Goal: Navigation & Orientation: Find specific page/section

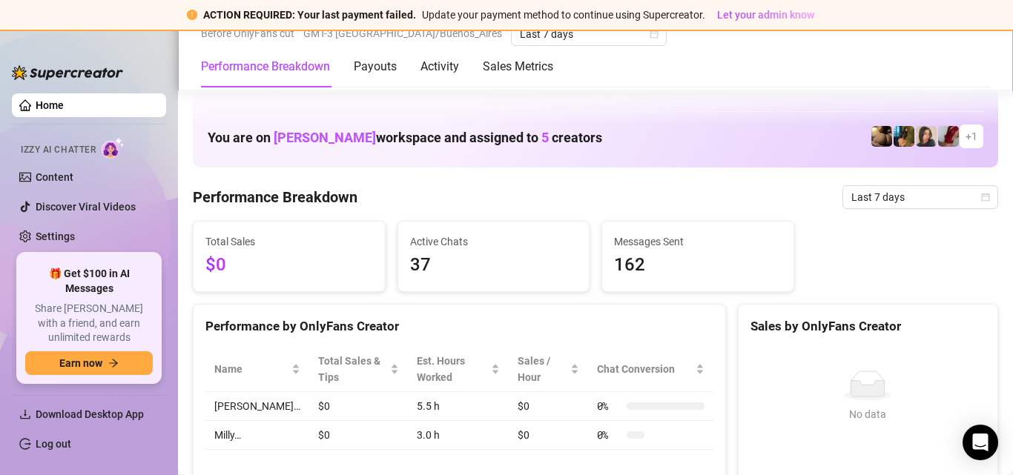
scroll to position [519, 0]
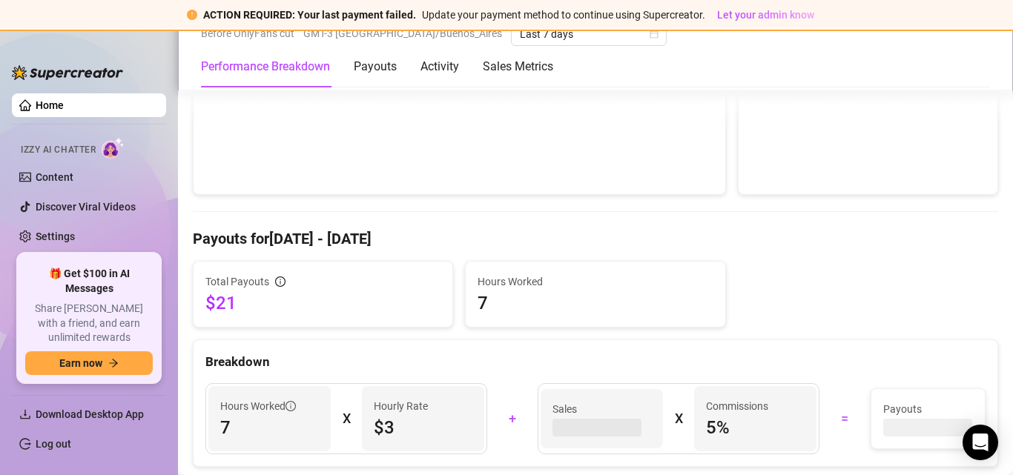
scroll to position [370, 0]
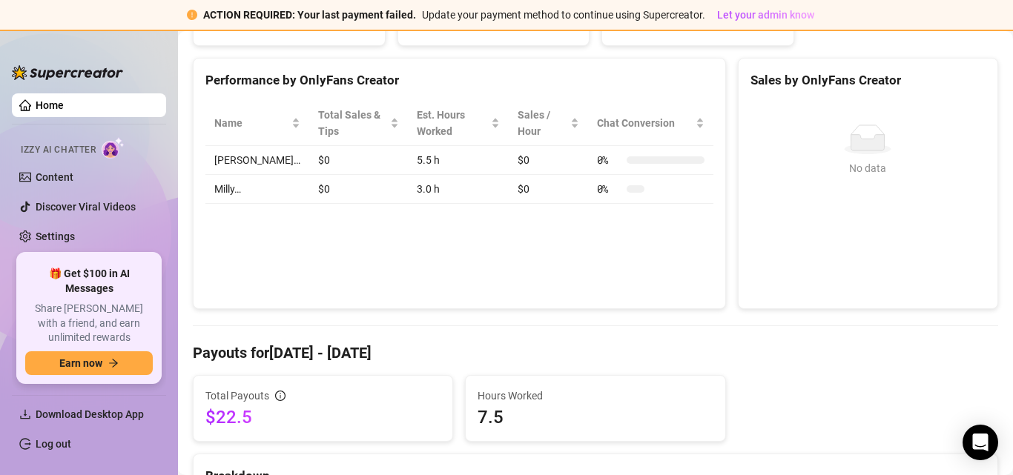
scroll to position [445, 0]
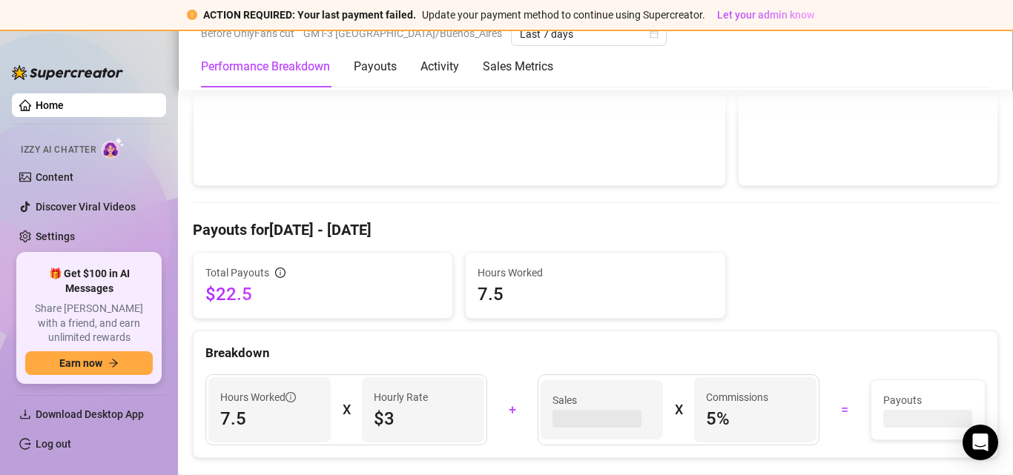
scroll to position [371, 0]
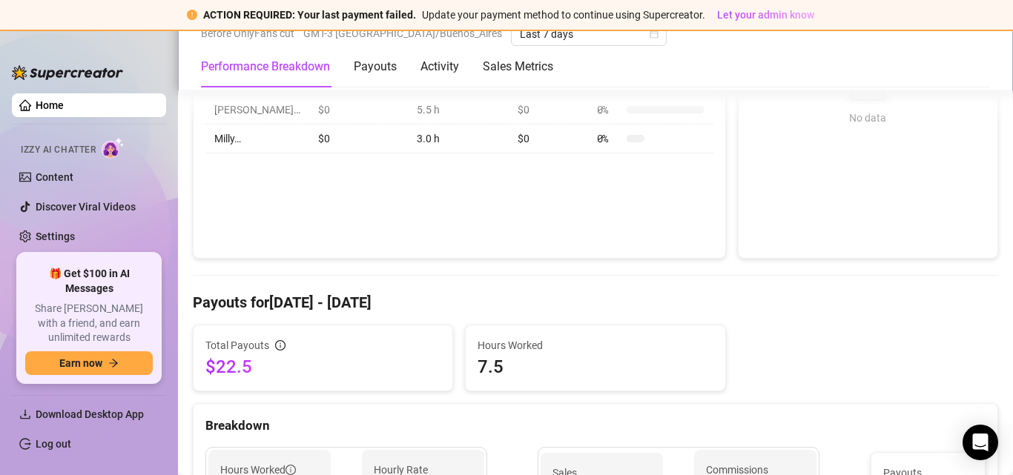
scroll to position [445, 0]
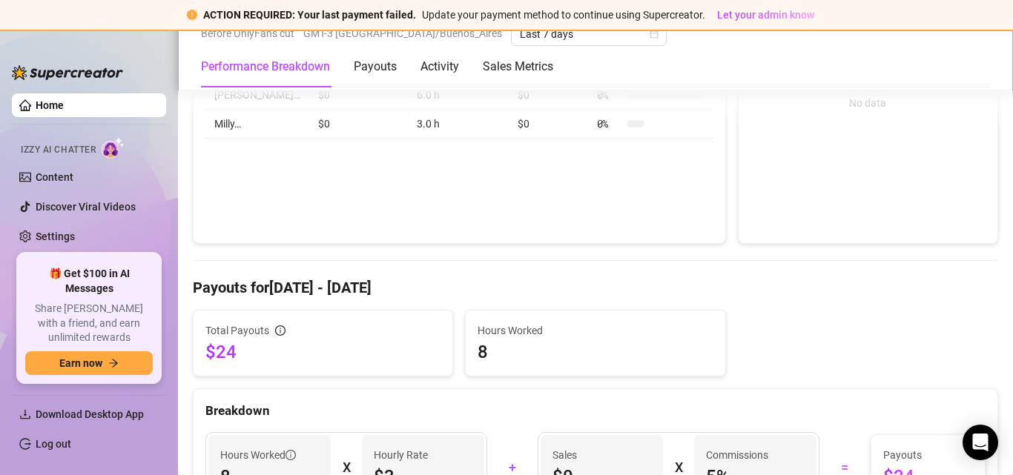
scroll to position [297, 0]
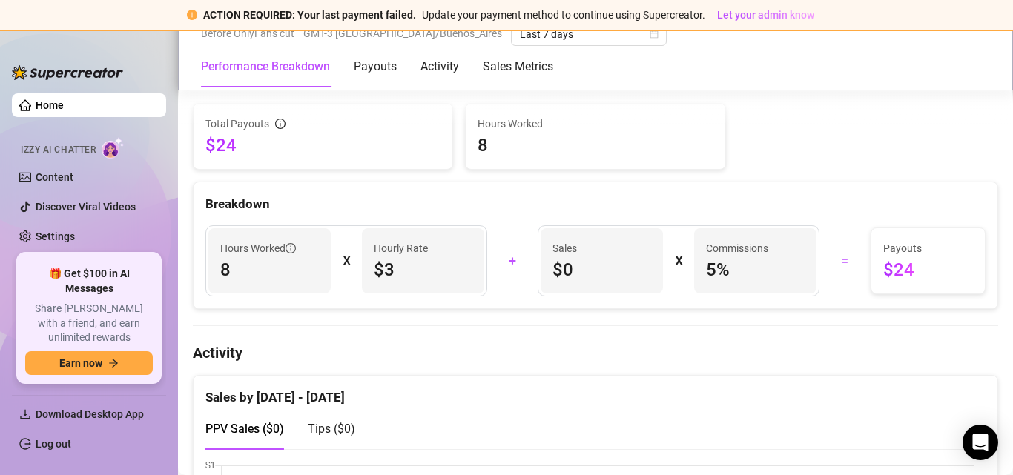
scroll to position [519, 0]
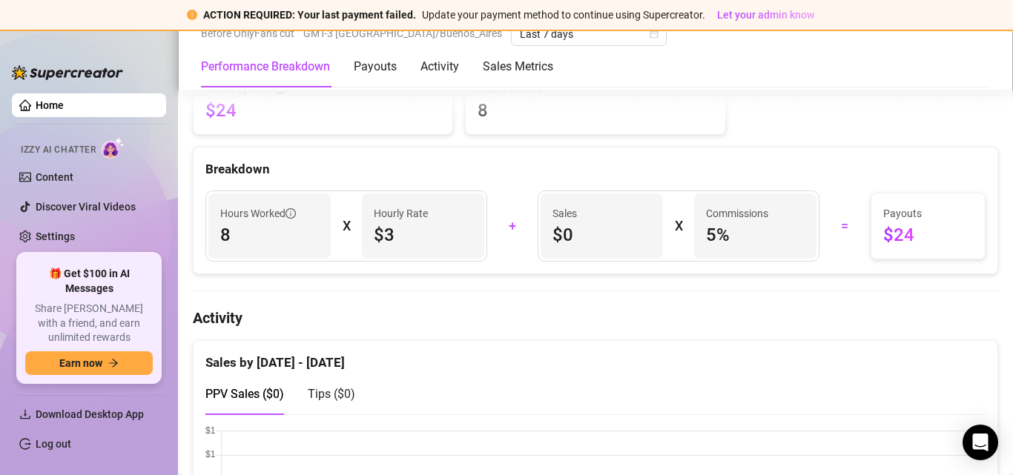
scroll to position [519, 0]
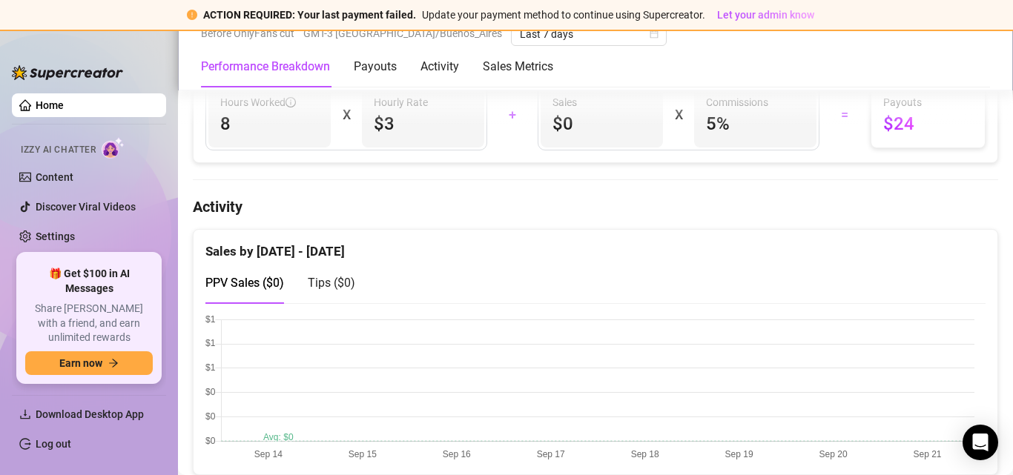
scroll to position [741, 0]
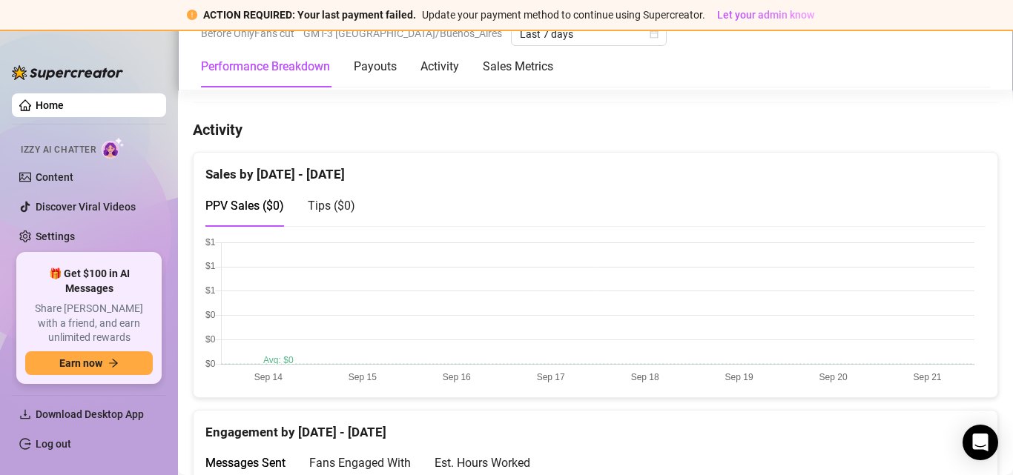
click at [334, 213] on div "Tips ( $0 )" at bounding box center [331, 205] width 47 height 19
click at [261, 207] on span "PPV Sales ( $0 )" at bounding box center [244, 206] width 79 height 14
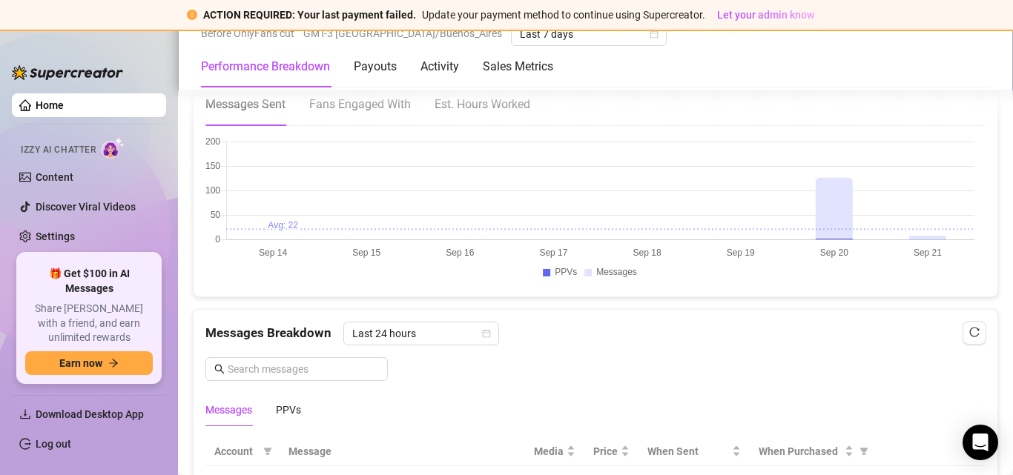
scroll to position [1112, 0]
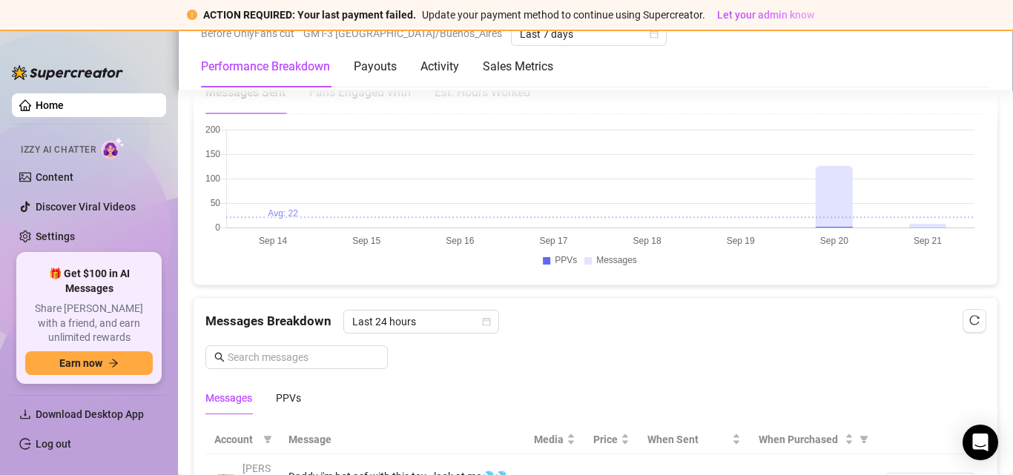
click at [561, 261] on canvas at bounding box center [589, 199] width 769 height 148
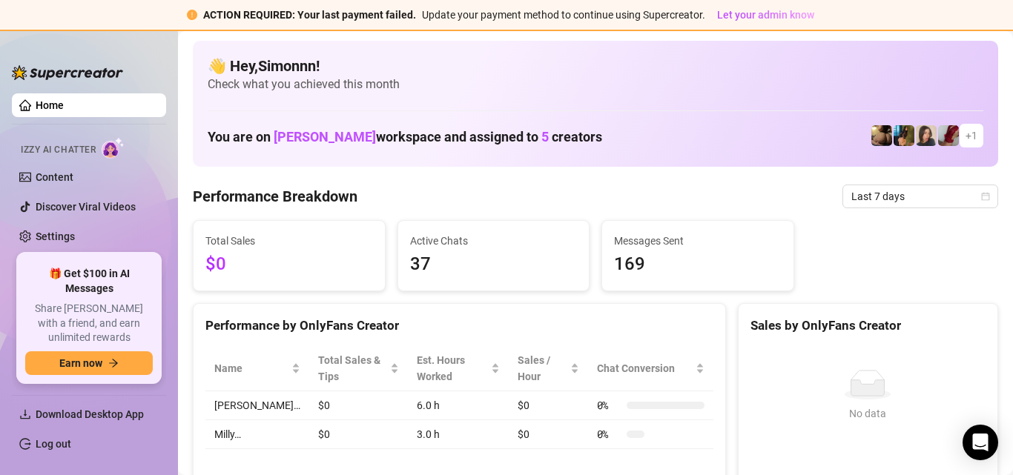
scroll to position [0, 0]
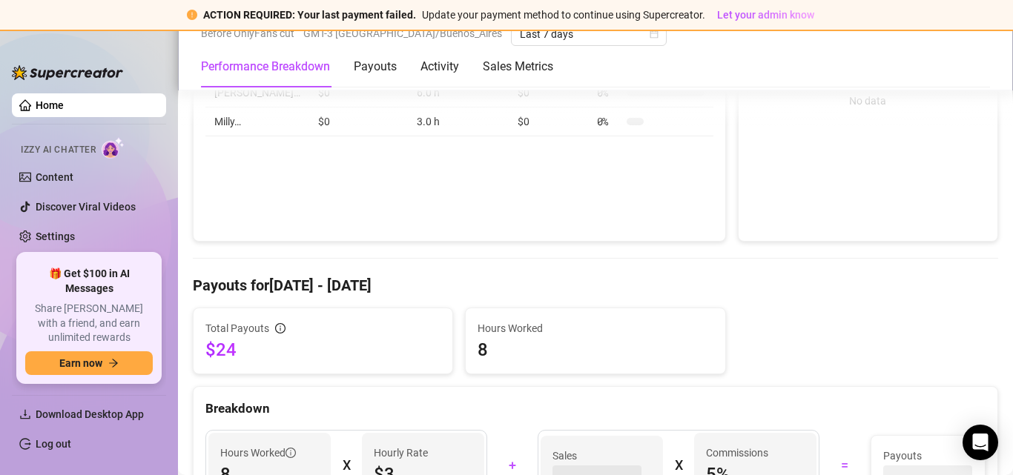
scroll to position [445, 0]
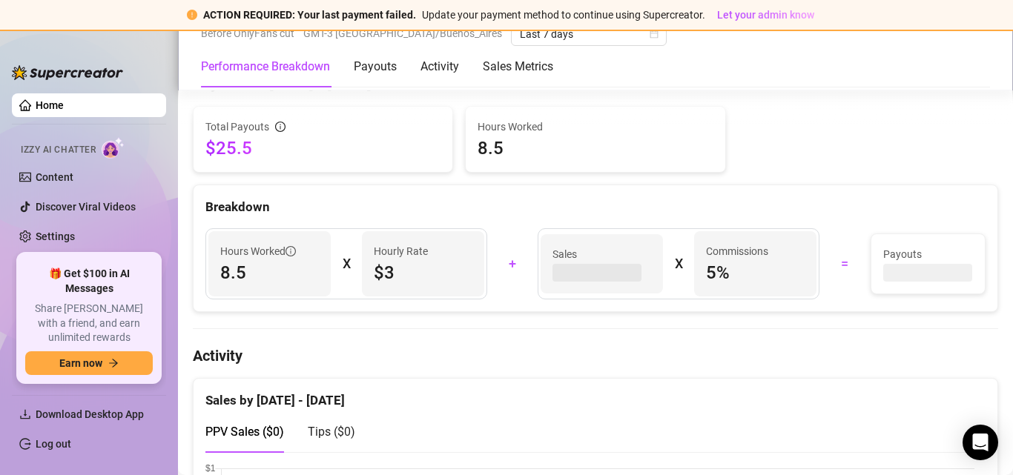
scroll to position [519, 0]
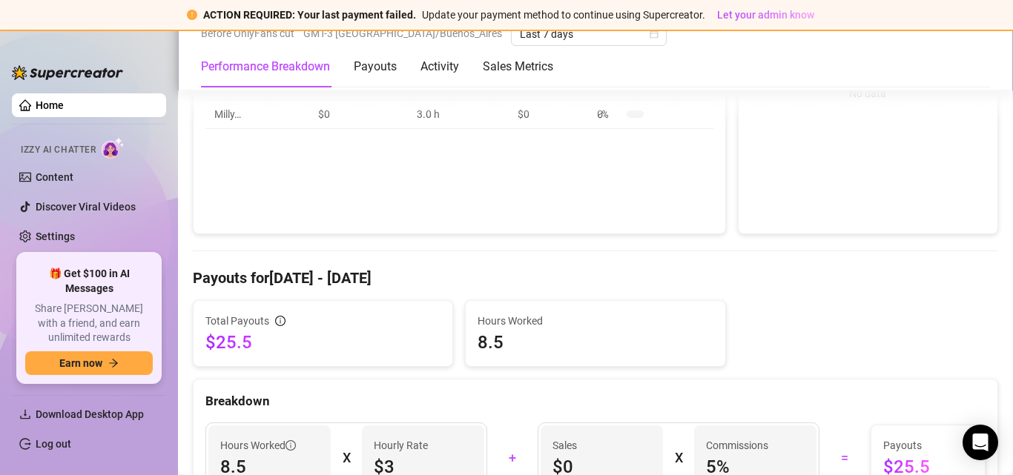
scroll to position [519, 0]
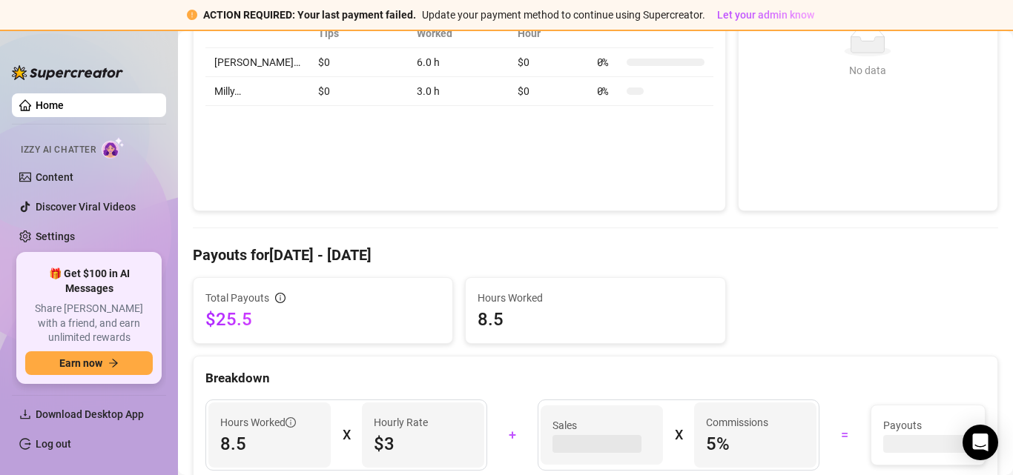
scroll to position [371, 0]
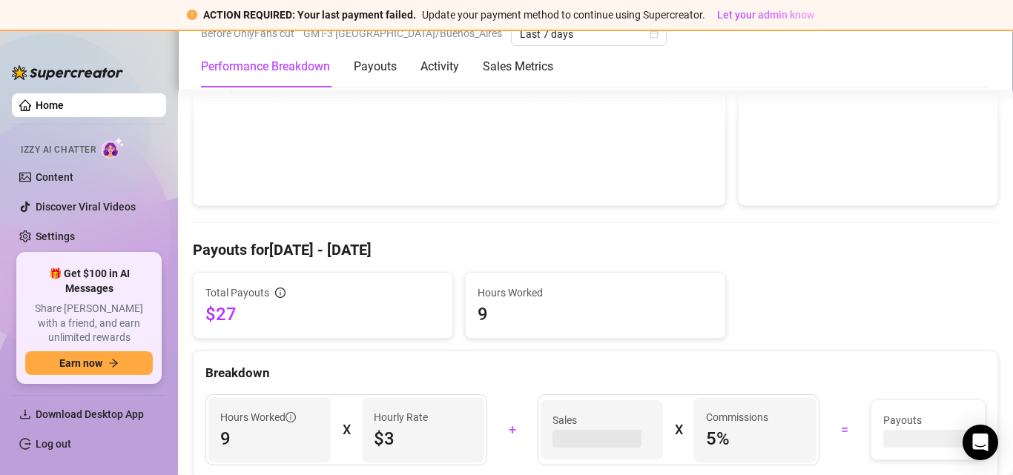
scroll to position [519, 0]
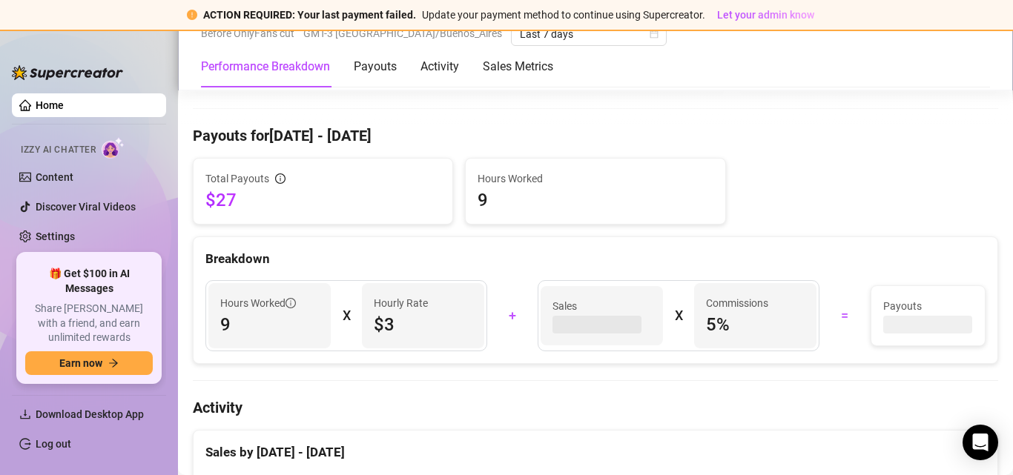
scroll to position [519, 0]
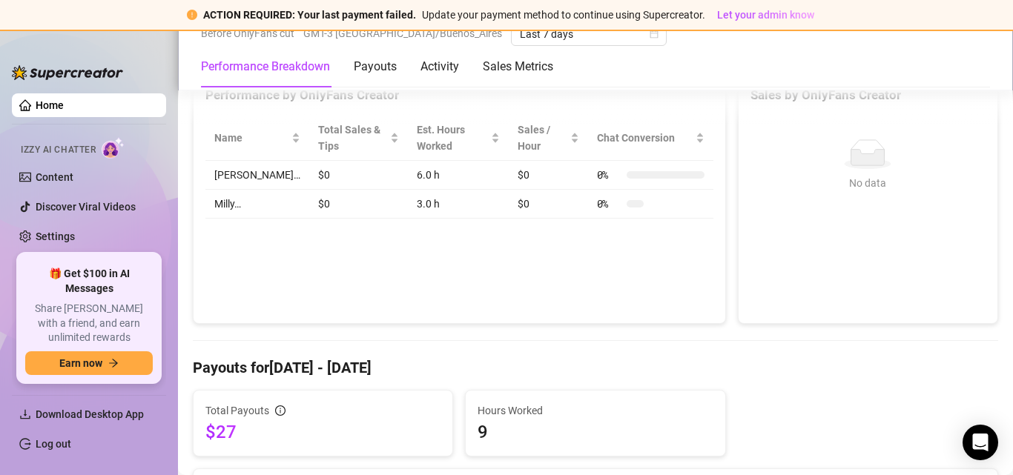
scroll to position [445, 0]
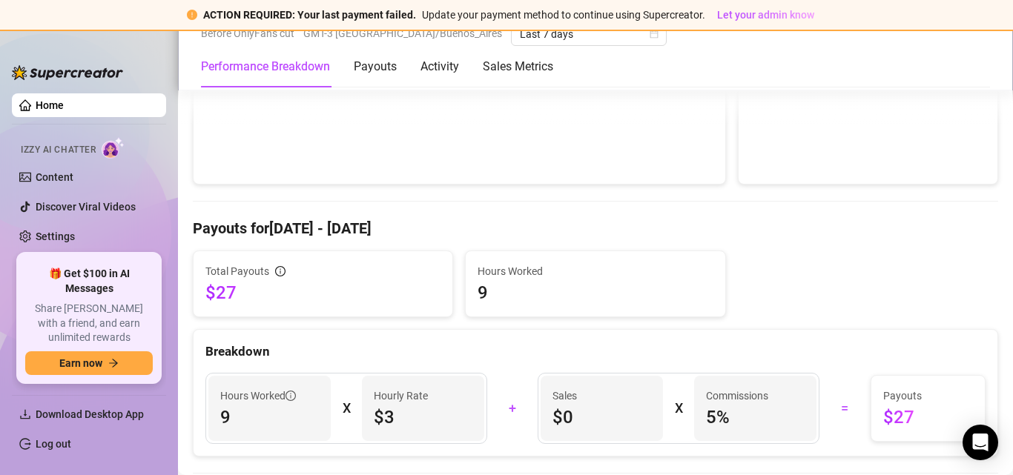
scroll to position [519, 0]
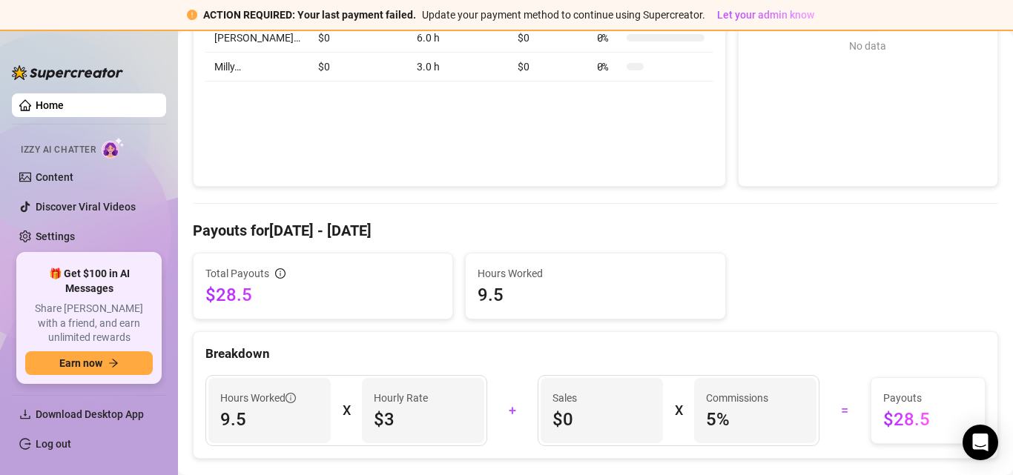
scroll to position [371, 0]
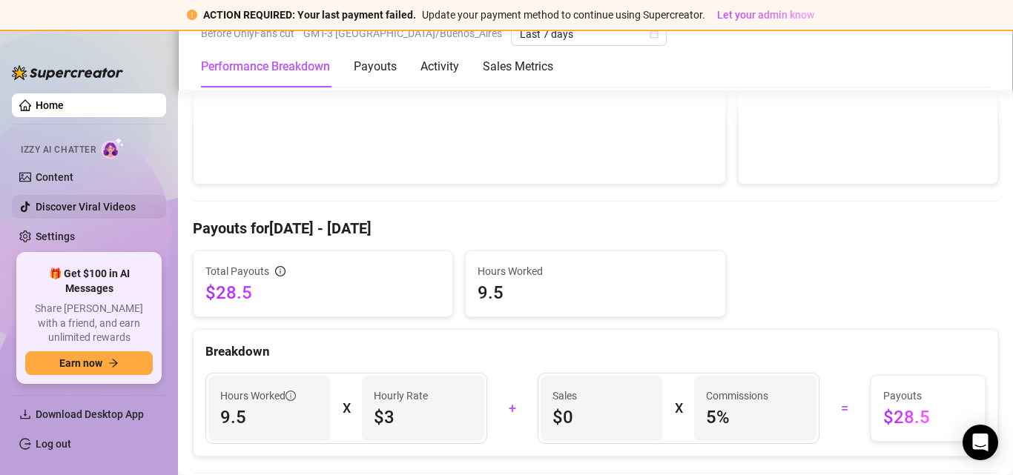
click at [89, 205] on link "Discover Viral Videos" at bounding box center [86, 207] width 100 height 12
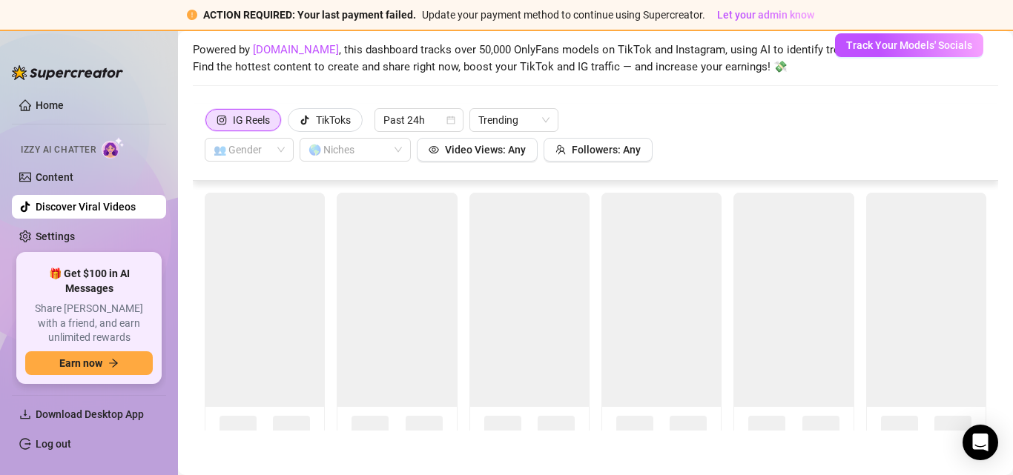
scroll to position [64, 0]
click at [941, 47] on span "Track Your Models' Socials" at bounding box center [909, 45] width 126 height 12
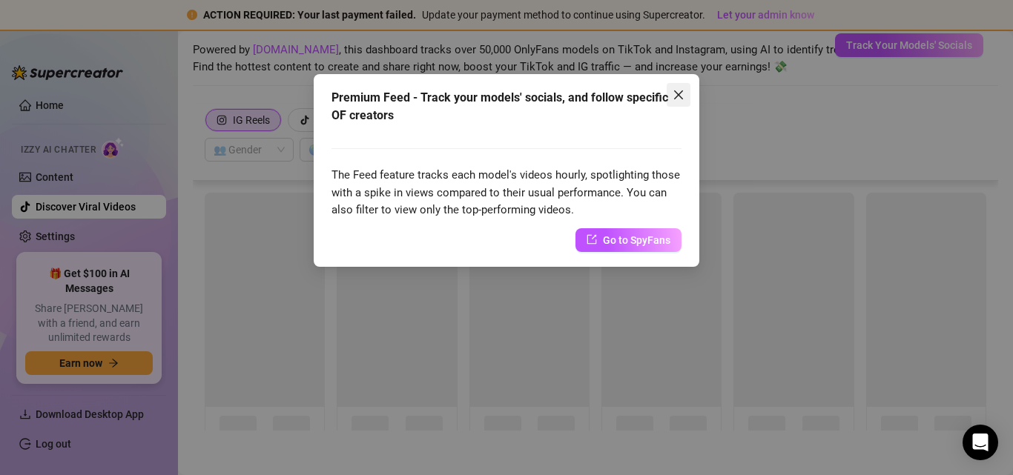
click at [684, 85] on button "Close" at bounding box center [678, 95] width 24 height 24
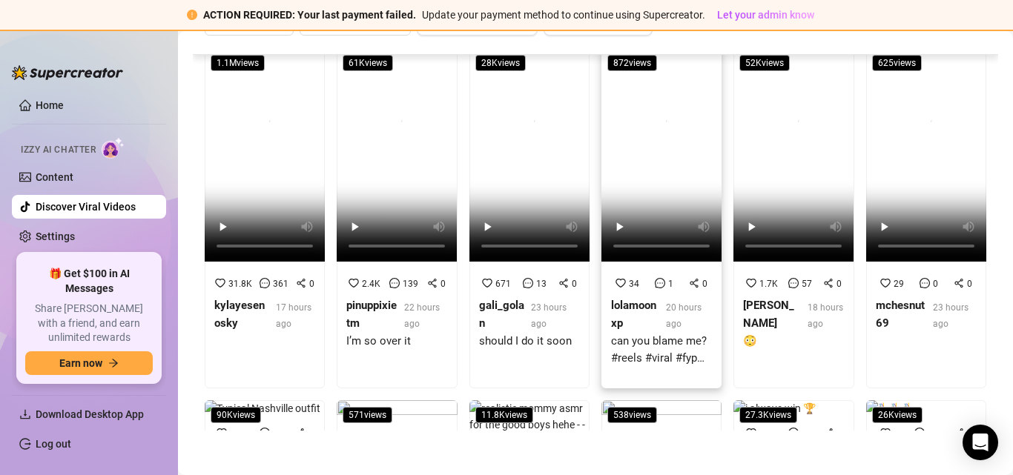
scroll to position [331, 0]
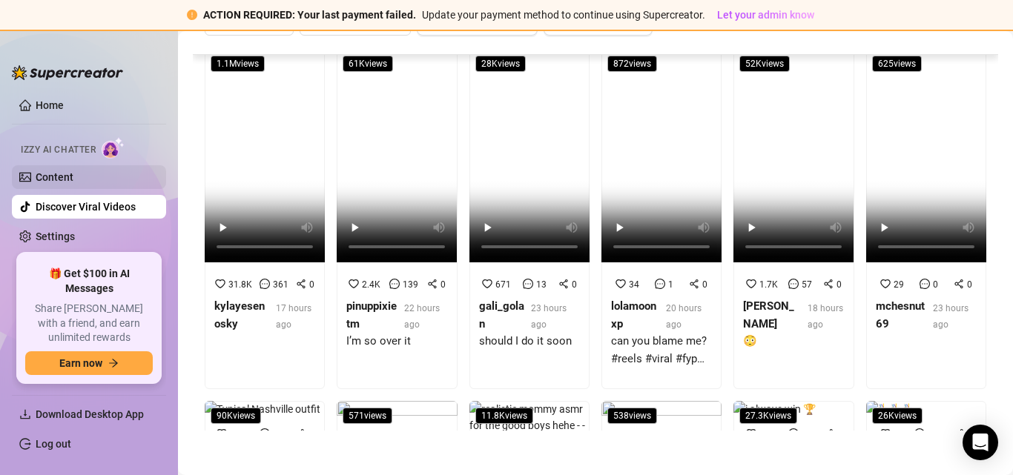
click at [73, 176] on link "Content" at bounding box center [55, 177] width 38 height 12
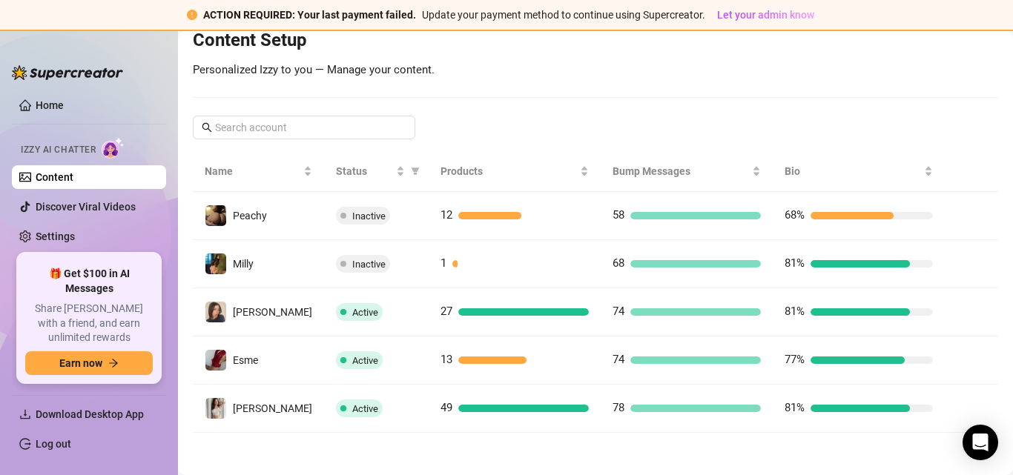
scroll to position [192, 0]
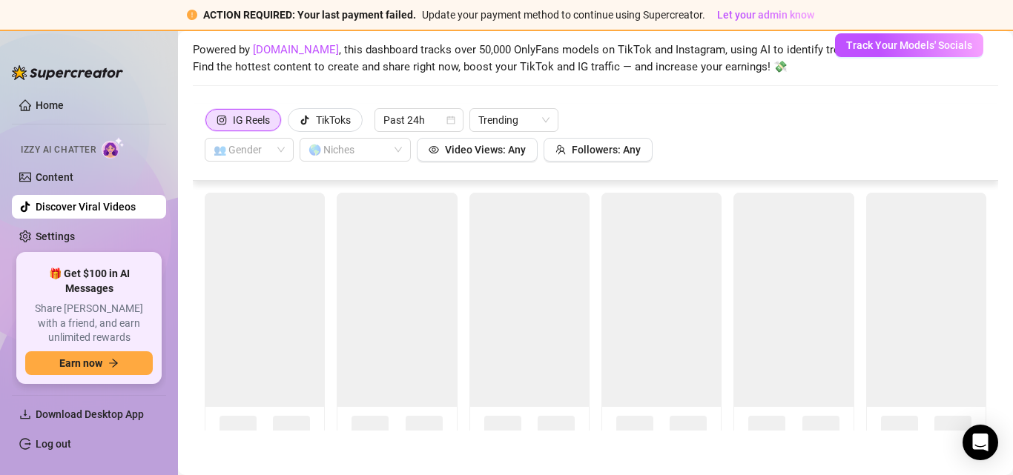
scroll to position [64, 0]
click at [73, 171] on link "Content" at bounding box center [55, 177] width 38 height 12
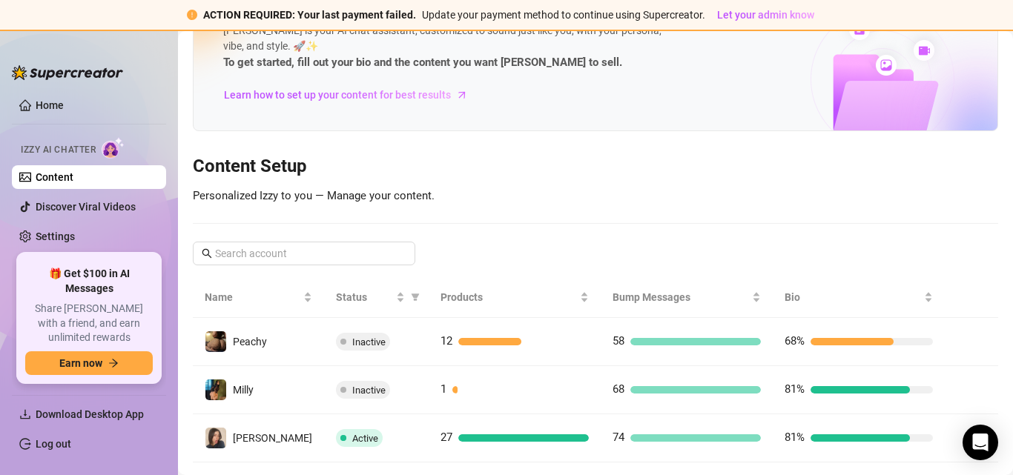
scroll to position [192, 0]
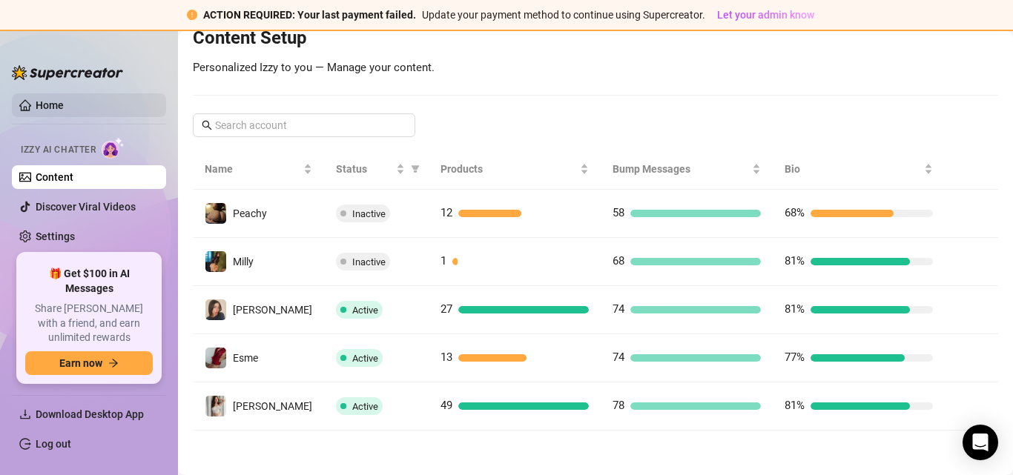
click at [47, 104] on link "Home" at bounding box center [50, 105] width 28 height 12
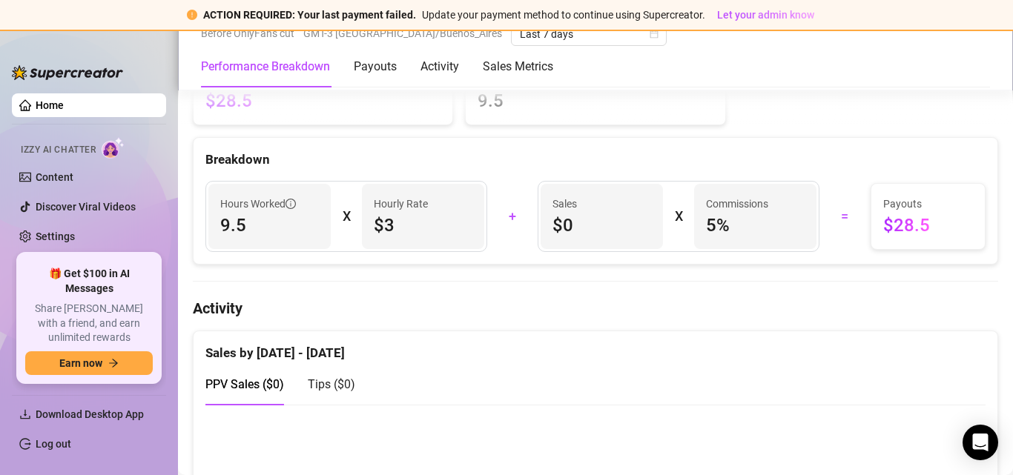
scroll to position [414, 0]
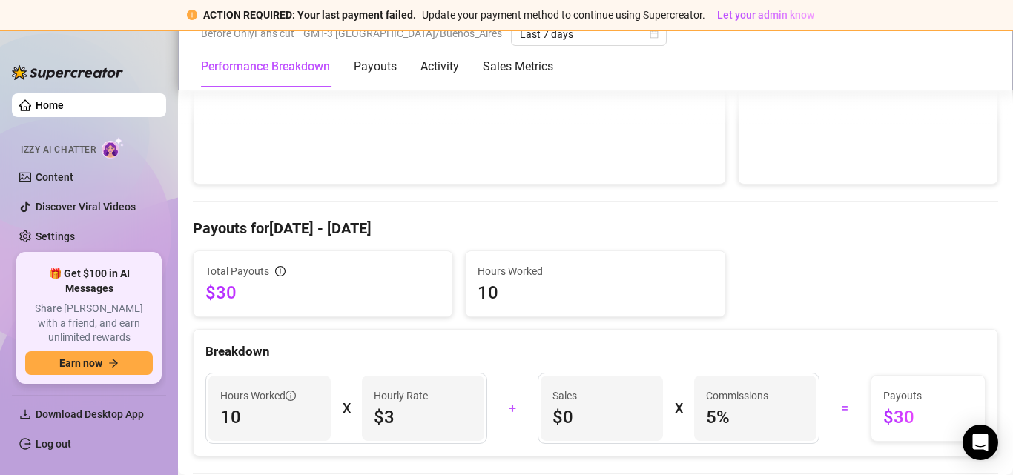
scroll to position [445, 0]
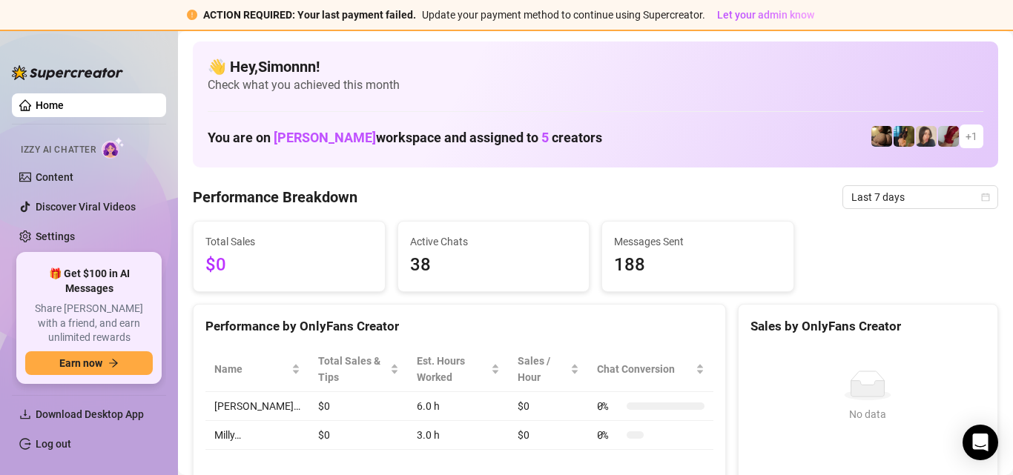
scroll to position [297, 0]
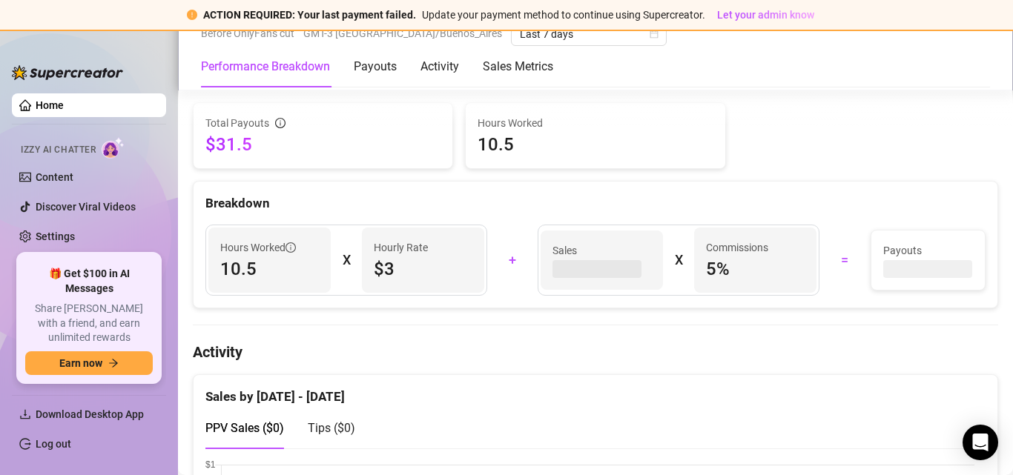
scroll to position [529, 0]
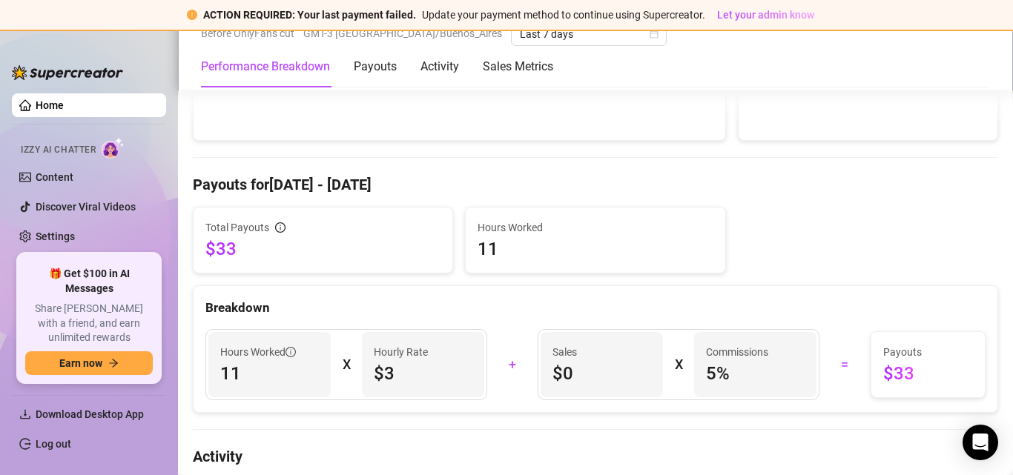
scroll to position [380, 0]
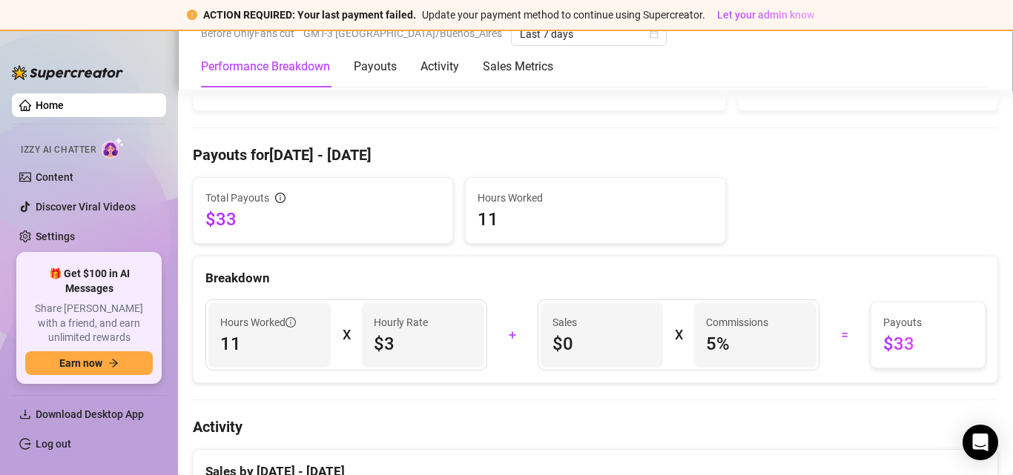
scroll to position [445, 0]
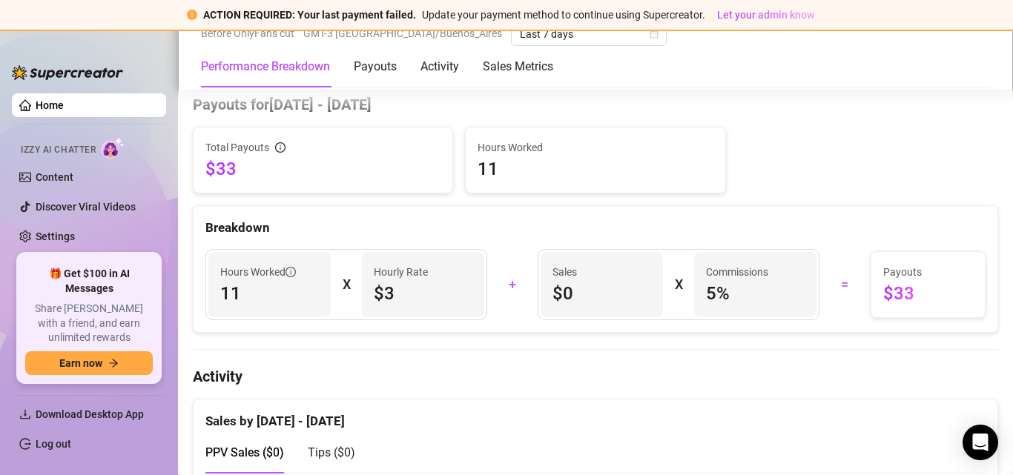
scroll to position [593, 0]
